Goal: Navigation & Orientation: Find specific page/section

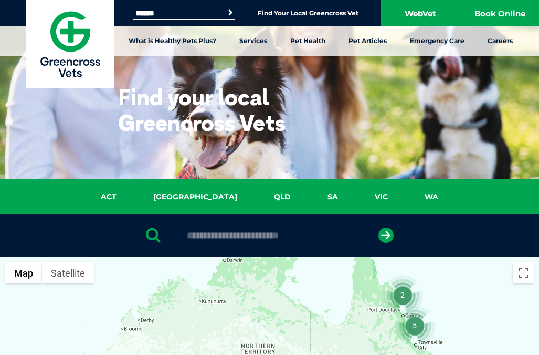
click at [310, 9] on link "Find Your Local Greencross Vet" at bounding box center [308, 13] width 101 height 8
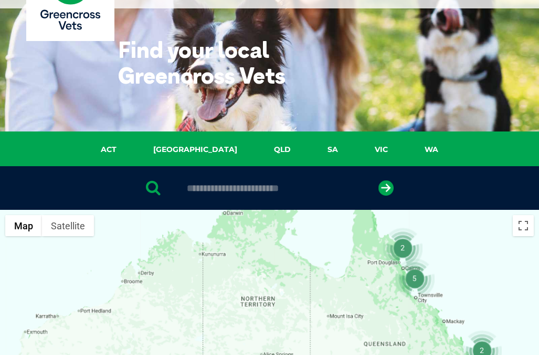
scroll to position [158, 0]
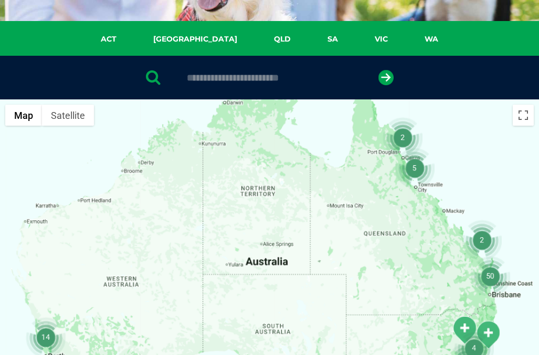
click at [226, 72] on input "text" at bounding box center [270, 77] width 176 height 11
click at [391, 77] on icon "submit" at bounding box center [386, 77] width 15 height 15
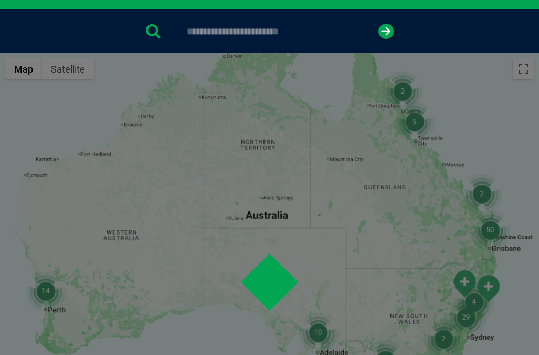
scroll to position [204, 0]
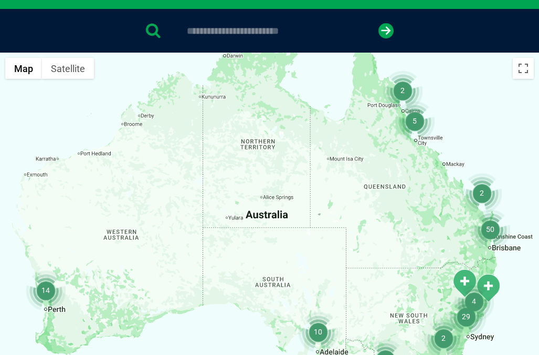
click at [191, 33] on input "text" at bounding box center [270, 31] width 176 height 11
type input "****"
click at [382, 26] on icon "submit" at bounding box center [386, 30] width 15 height 15
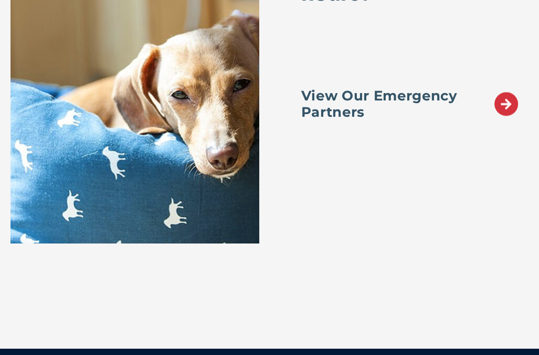
scroll to position [7295, 0]
